Goal: Task Accomplishment & Management: Use online tool/utility

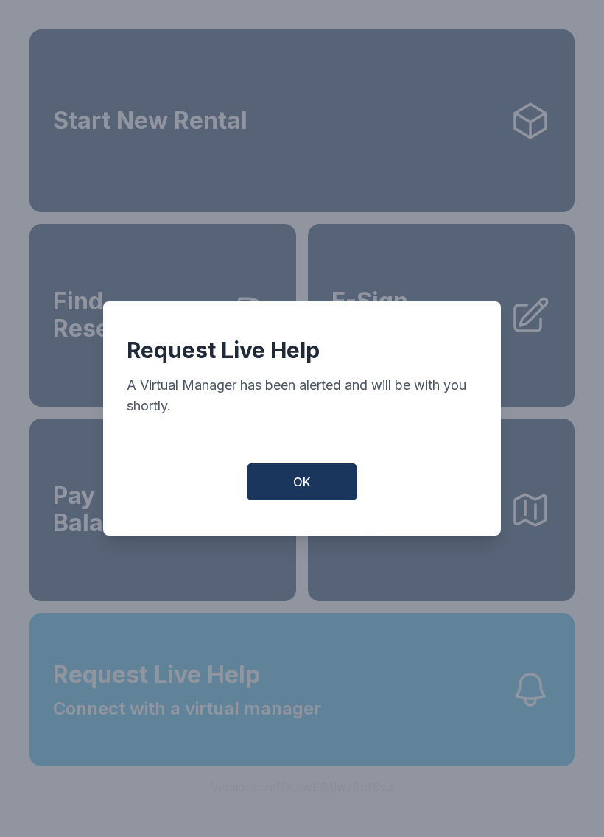
click at [318, 471] on button "OK" at bounding box center [302, 481] width 110 height 37
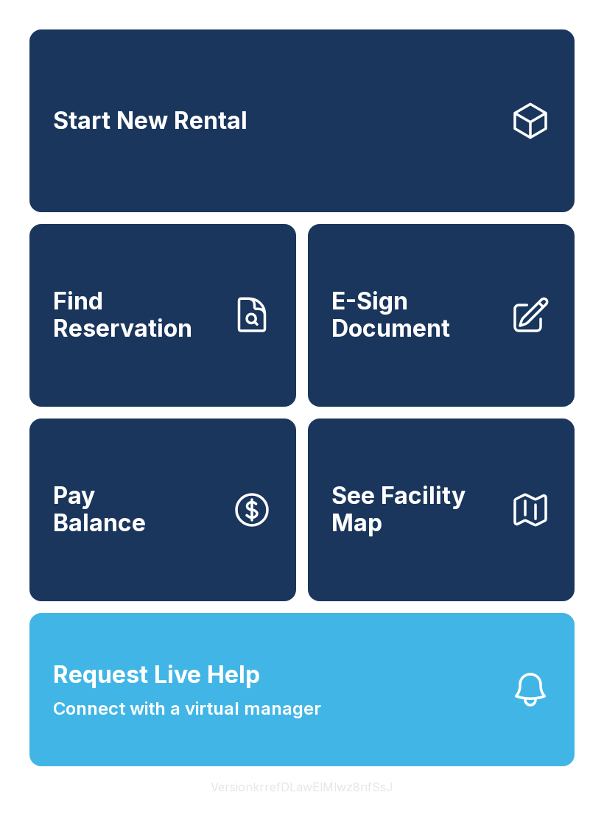
click at [161, 331] on span "Find Reservation" at bounding box center [136, 315] width 166 height 54
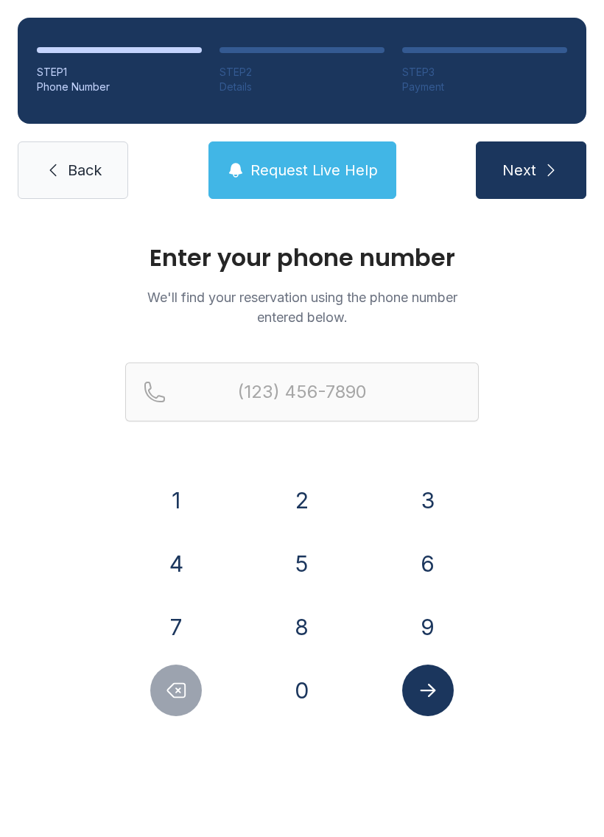
click at [304, 622] on button "8" at bounding box center [302, 627] width 52 height 52
click at [440, 563] on button "6" at bounding box center [428, 564] width 52 height 52
click at [428, 483] on button "3" at bounding box center [428, 500] width 52 height 52
click at [303, 625] on button "8" at bounding box center [302, 627] width 52 height 52
click at [190, 562] on button "4" at bounding box center [176, 564] width 52 height 52
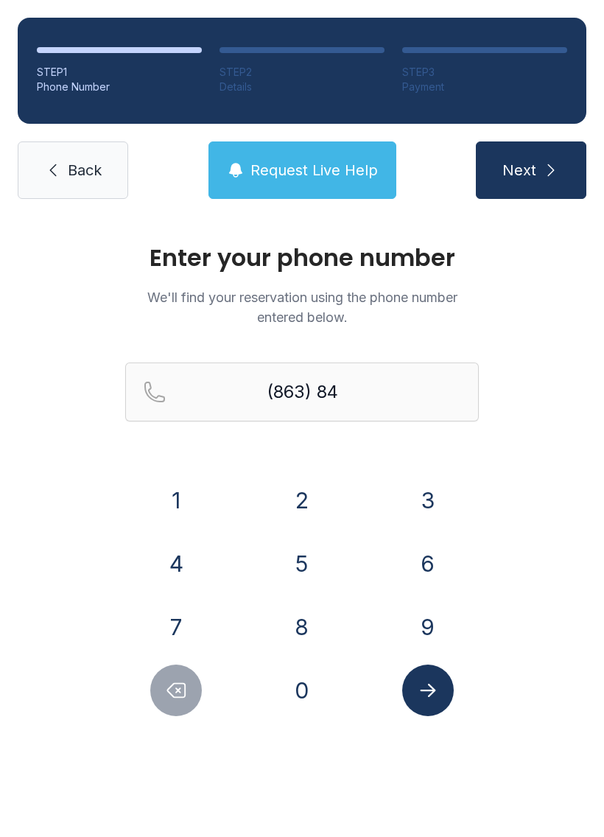
click at [312, 698] on button "0" at bounding box center [302, 690] width 52 height 52
click at [303, 579] on button "5" at bounding box center [302, 564] width 52 height 52
click at [309, 706] on button "0" at bounding box center [302, 690] width 52 height 52
click at [305, 575] on button "5" at bounding box center [302, 564] width 52 height 52
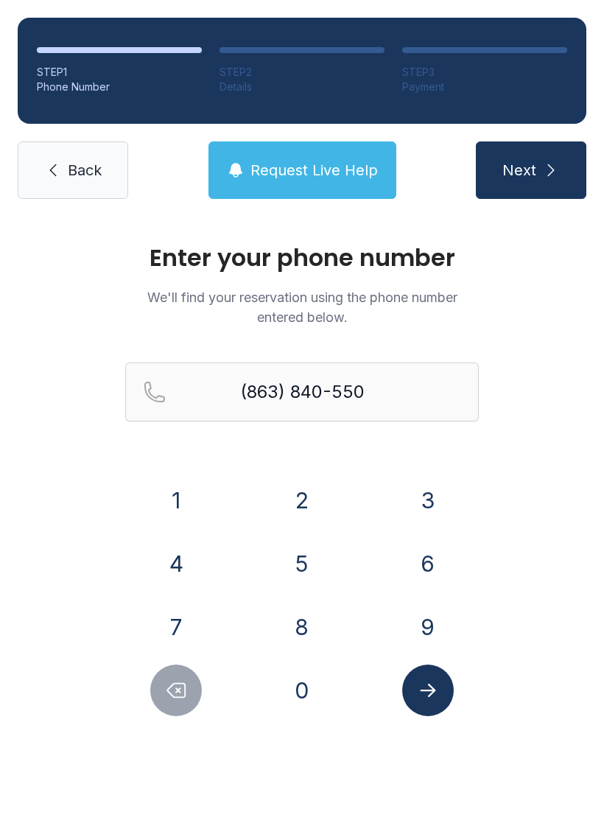
type input "[PHONE_NUMBER]"
click at [435, 696] on icon "Submit lookup form" at bounding box center [428, 690] width 22 height 22
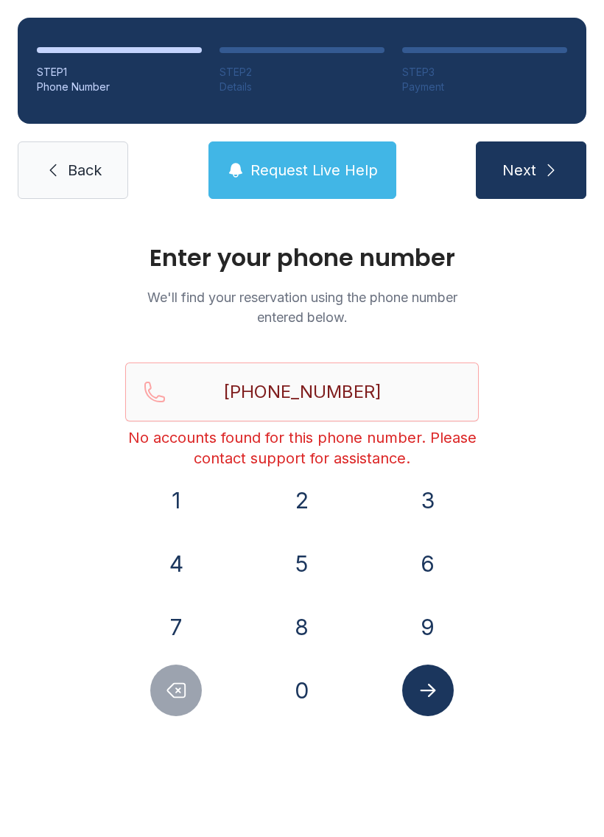
click at [74, 178] on span "Back" at bounding box center [85, 170] width 34 height 21
